Goal: Contribute content

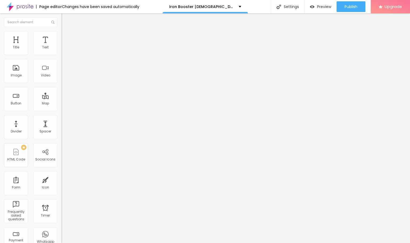
click at [65, 19] on img "button" at bounding box center [67, 19] width 4 height 4
click at [66, 37] on span "Style" at bounding box center [70, 34] width 8 height 5
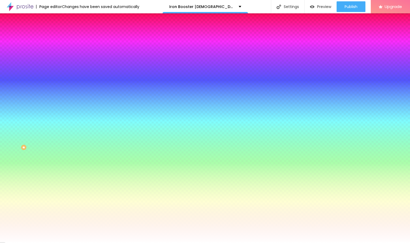
click at [61, 49] on span "Change image" at bounding box center [75, 47] width 29 height 5
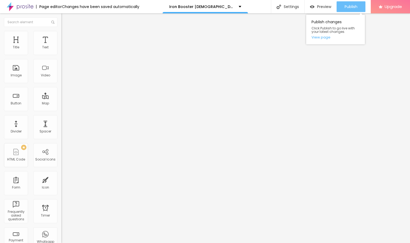
click at [348, 6] on span "Publish" at bounding box center [351, 7] width 13 height 4
